Goal: Information Seeking & Learning: Learn about a topic

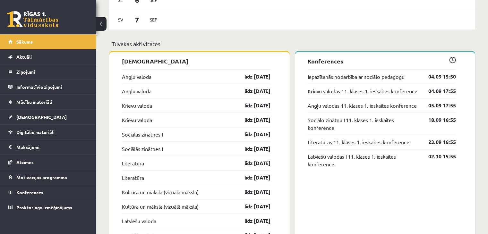
scroll to position [256, 0]
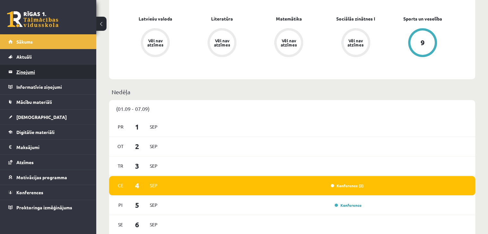
drag, startPoint x: 46, startPoint y: 76, endPoint x: 40, endPoint y: 68, distance: 10.1
click at [24, 116] on span "[DEMOGRAPHIC_DATA]" at bounding box center [41, 117] width 50 height 6
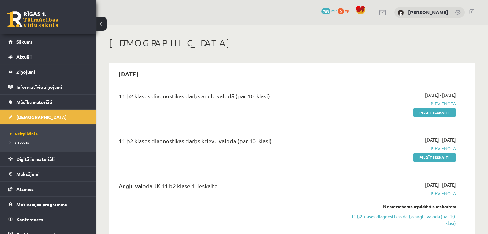
click at [168, 92] on div "11.b2 klases diagnostikas darbs angļu valodā (par 10. klasi)" at bounding box center [230, 98] width 222 height 12
click at [132, 72] on h2 "[DATE]" at bounding box center [128, 73] width 32 height 15
click at [197, 114] on div "11.b2 klases diagnostikas darbs angļu valodā (par 10. klasi)" at bounding box center [229, 104] width 231 height 24
click at [35, 99] on span "Mācību materiāli" at bounding box center [34, 102] width 36 height 6
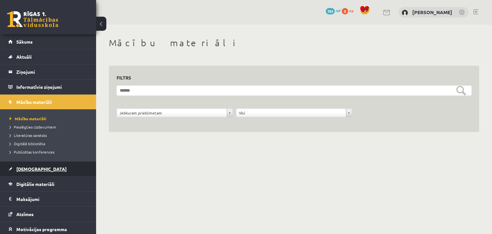
click at [38, 173] on link "[DEMOGRAPHIC_DATA]" at bounding box center [48, 169] width 80 height 15
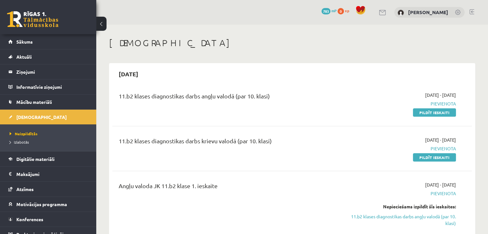
click at [190, 96] on div "11.b2 klases diagnostikas darbs angļu valodā (par 10. klasi)" at bounding box center [230, 98] width 222 height 12
copy div "11.b2 klases diagnostikas darbs angļu valodā (par 10. klasi)"
